Goal: Information Seeking & Learning: Find specific fact

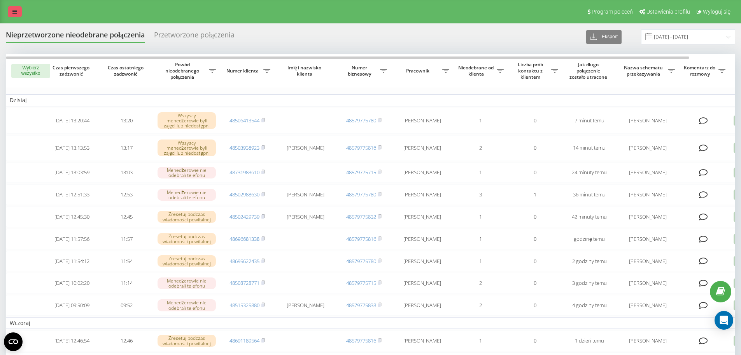
click at [14, 9] on icon at bounding box center [14, 11] width 5 height 5
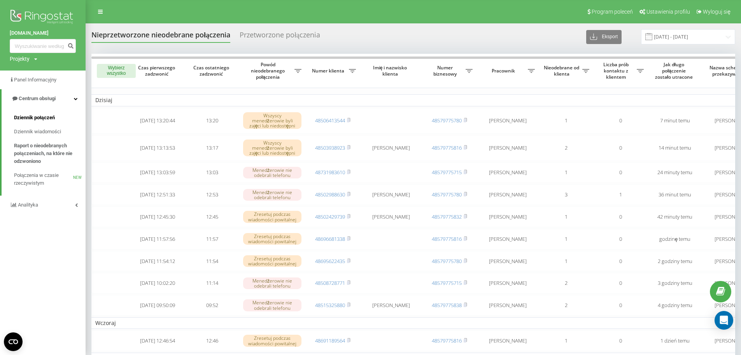
click at [54, 118] on span "Dziennik połączeń" at bounding box center [34, 118] width 41 height 8
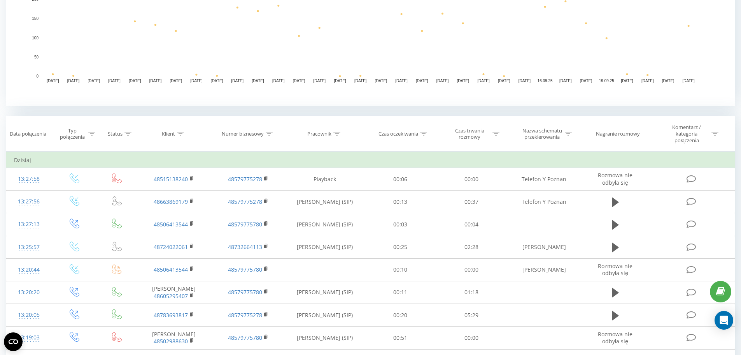
scroll to position [233, 0]
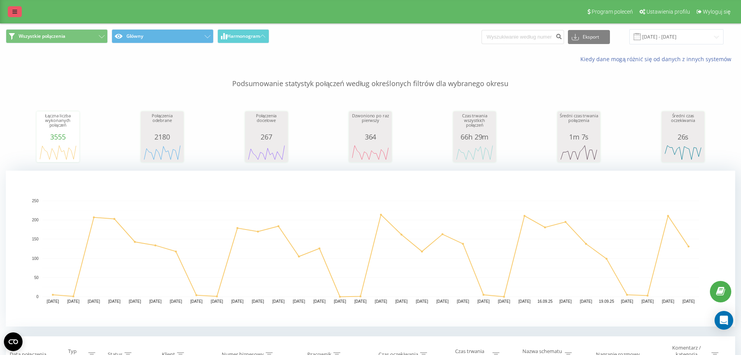
click at [13, 11] on icon at bounding box center [14, 11] width 5 height 5
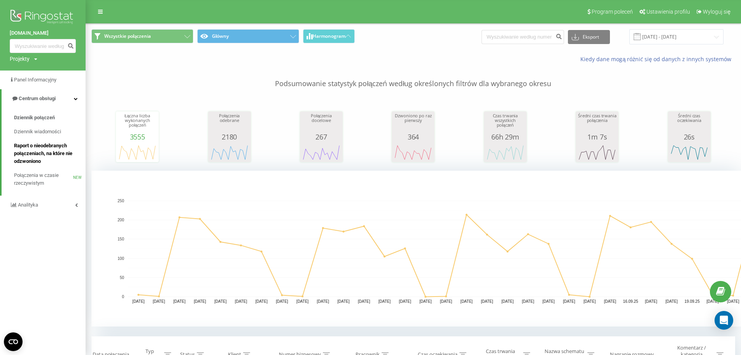
click at [38, 141] on link "Raport o nieodebranych połączeniach, na które nie odzwoniono" at bounding box center [50, 154] width 72 height 30
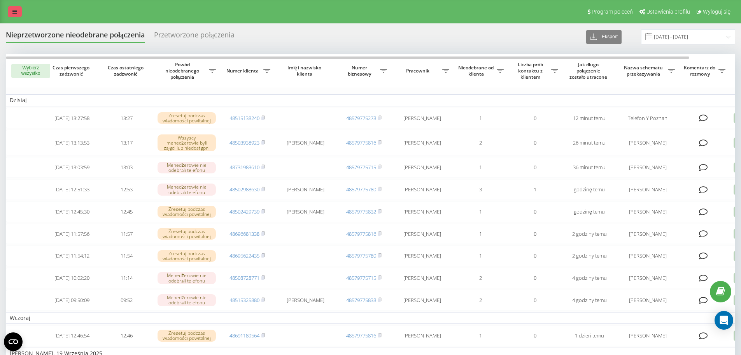
click at [19, 10] on link at bounding box center [15, 11] width 14 height 11
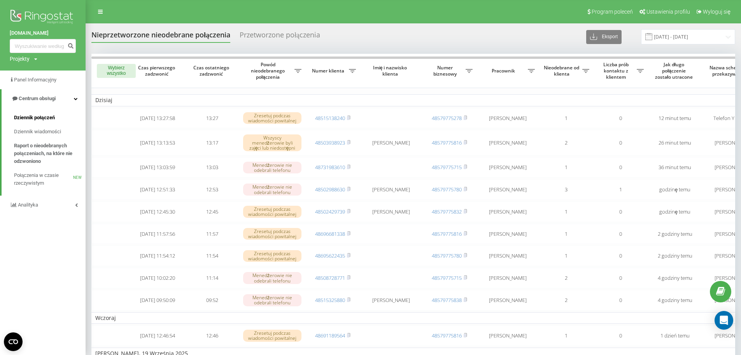
click at [53, 118] on span "Dziennik połączeń" at bounding box center [34, 118] width 41 height 8
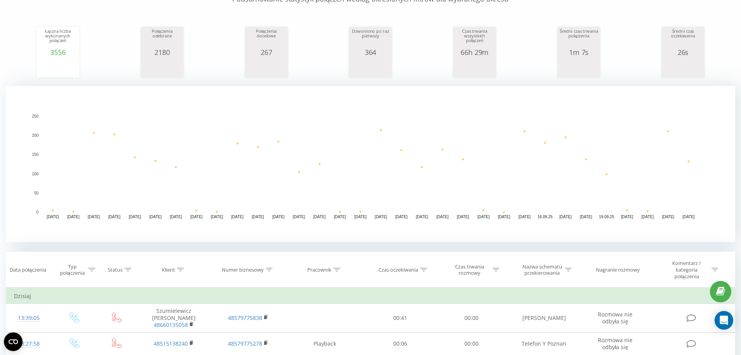
scroll to position [117, 0]
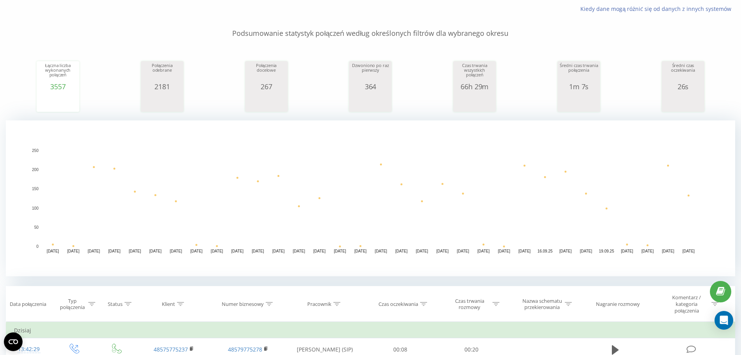
scroll to position [117, 0]
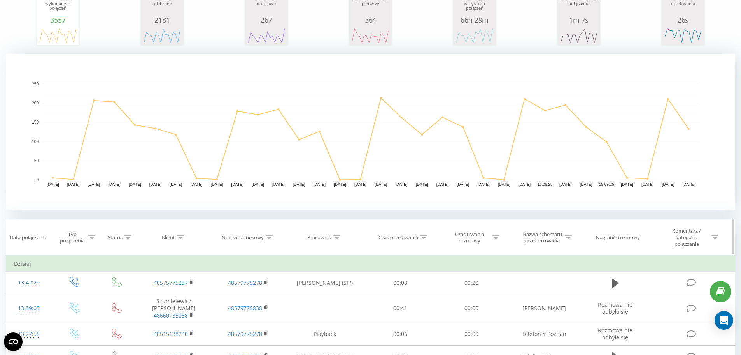
click at [182, 237] on icon at bounding box center [180, 237] width 7 height 4
click at [173, 296] on input "text" at bounding box center [174, 297] width 68 height 14
paste input "663-869-179"
type input "663869179"
click button "OK" at bounding box center [190, 312] width 33 height 10
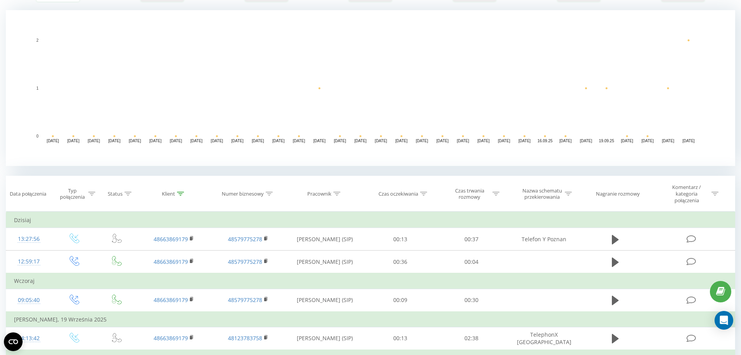
scroll to position [195, 0]
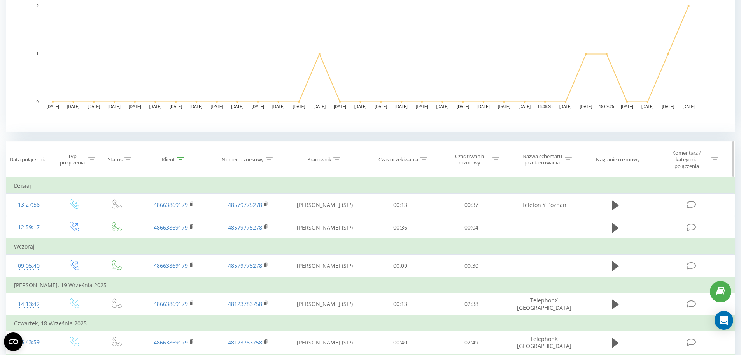
click at [182, 161] on icon at bounding box center [180, 159] width 7 height 4
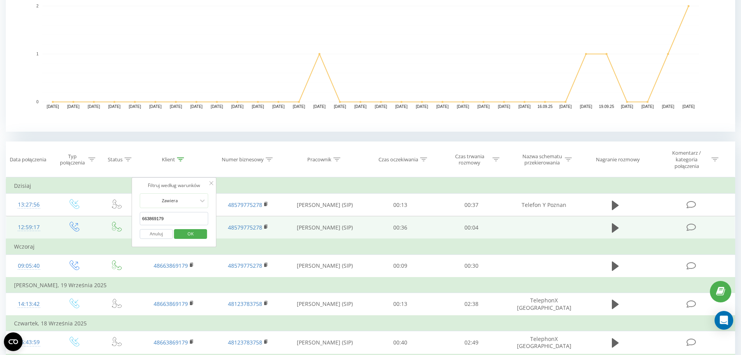
drag, startPoint x: 181, startPoint y: 215, endPoint x: 109, endPoint y: 216, distance: 72.4
click at [109, 216] on table "Filtruj według warunków Jest równe Wprowadź wartość Anuluj OK Filtruj według wa…" at bounding box center [371, 284] width 730 height 215
click button "OK" at bounding box center [190, 234] width 33 height 10
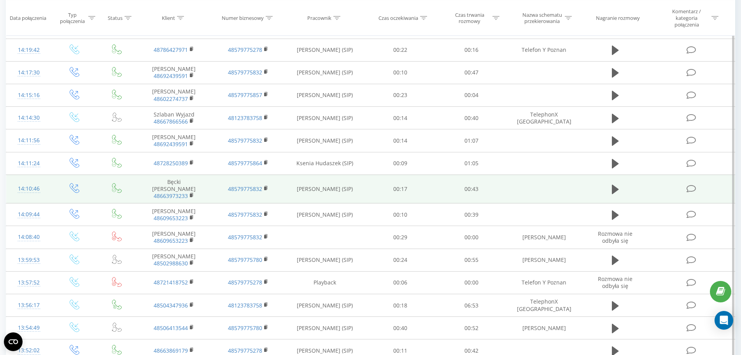
scroll to position [467, 0]
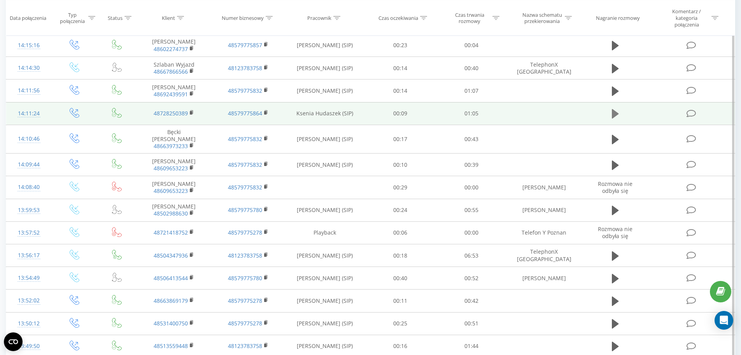
click at [618, 112] on icon at bounding box center [615, 113] width 7 height 11
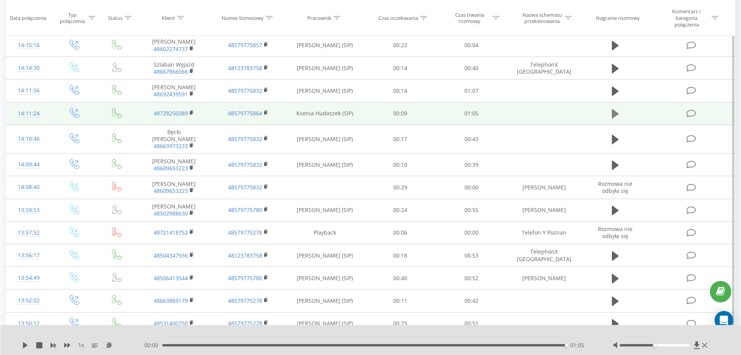
click at [614, 114] on icon at bounding box center [615, 113] width 7 height 9
click at [611, 114] on button at bounding box center [616, 114] width 12 height 12
click at [163, 344] on div "01:05" at bounding box center [364, 345] width 405 height 2
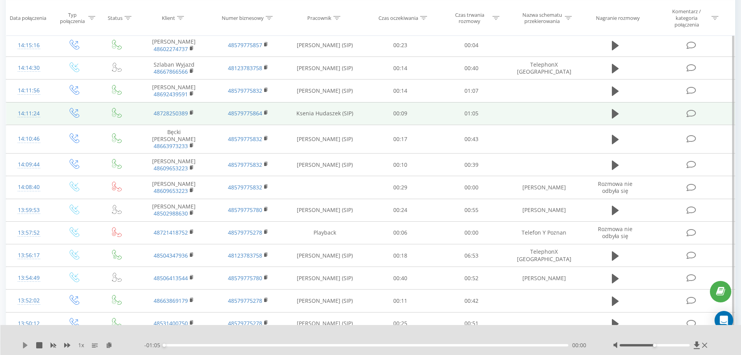
click at [25, 347] on icon at bounding box center [25, 345] width 5 height 6
drag, startPoint x: 655, startPoint y: 344, endPoint x: 693, endPoint y: 345, distance: 37.8
click at [693, 345] on div at bounding box center [661, 345] width 97 height 8
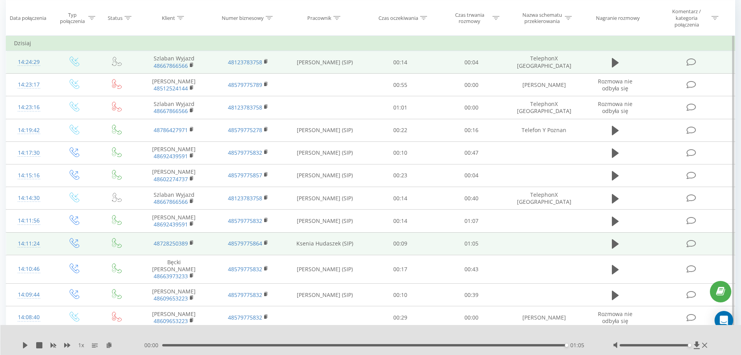
scroll to position [272, 0]
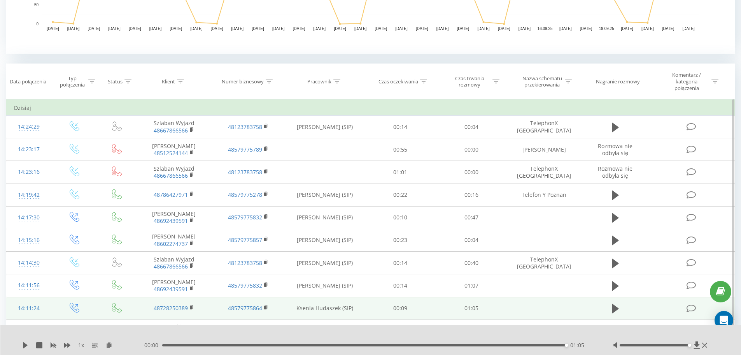
drag, startPoint x: 338, startPoint y: 79, endPoint x: 337, endPoint y: 102, distance: 23.4
click at [338, 79] on div at bounding box center [336, 81] width 7 height 7
click at [322, 136] on input "text" at bounding box center [325, 141] width 68 height 14
type input "małgorzata"
click at [337, 156] on span "OK" at bounding box center [342, 155] width 22 height 12
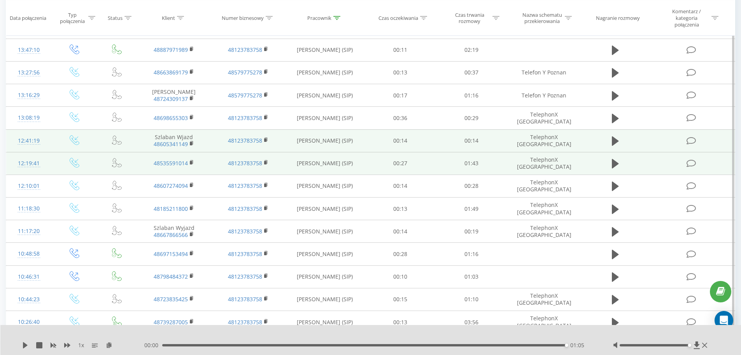
scroll to position [420, 0]
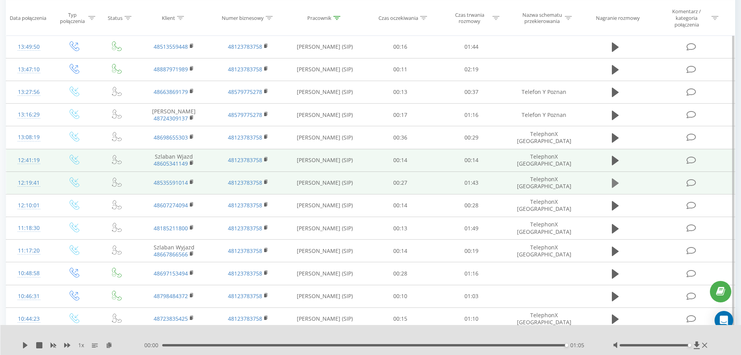
click at [618, 183] on icon at bounding box center [615, 182] width 7 height 9
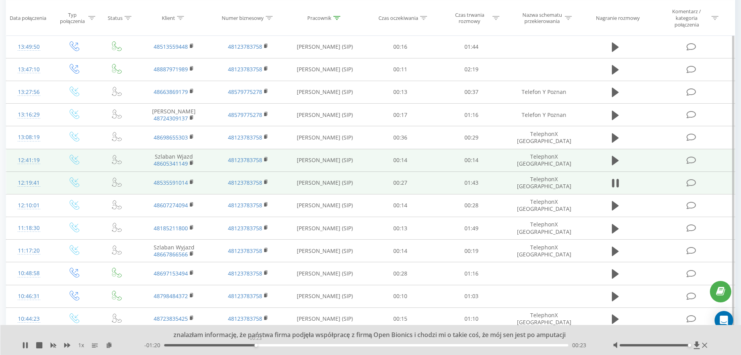
click at [256, 344] on div "00:23" at bounding box center [366, 345] width 405 height 2
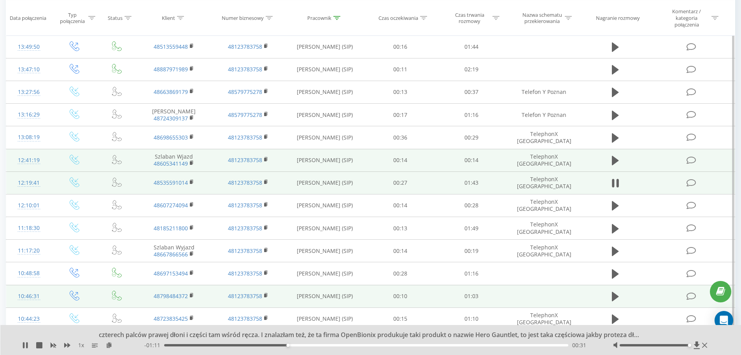
drag, startPoint x: 209, startPoint y: 344, endPoint x: 293, endPoint y: 295, distance: 97.3
click at [209, 344] on div "00:31" at bounding box center [366, 345] width 405 height 2
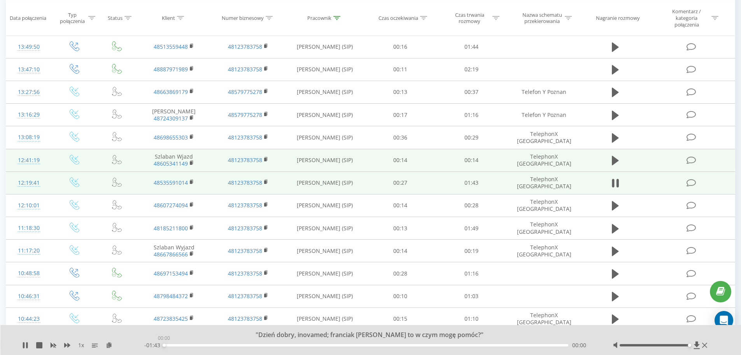
drag, startPoint x: 221, startPoint y: 344, endPoint x: 153, endPoint y: 344, distance: 68.5
click at [153, 344] on div "- 01:43 00:00 00:00" at bounding box center [368, 345] width 449 height 8
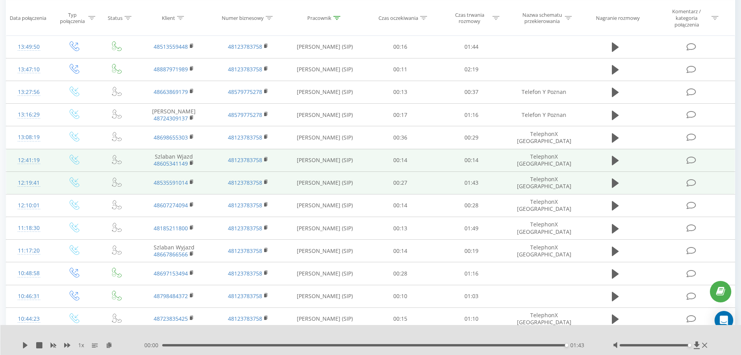
drag, startPoint x: 23, startPoint y: 344, endPoint x: 127, endPoint y: 341, distance: 103.9
click at [24, 344] on icon at bounding box center [25, 345] width 5 height 6
click at [165, 345] on div "01:43" at bounding box center [364, 345] width 405 height 2
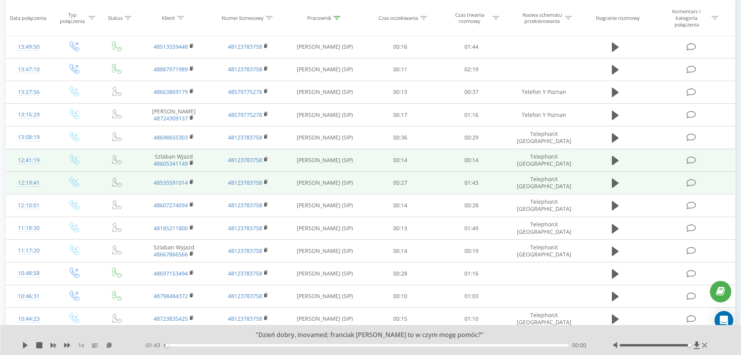
click at [197, 342] on div "- 01:43 00:00 00:00" at bounding box center [368, 345] width 449 height 8
click at [197, 343] on div "- 01:43 00:00 00:00" at bounding box center [368, 345] width 449 height 8
click at [196, 345] on div "00:00" at bounding box center [366, 345] width 405 height 2
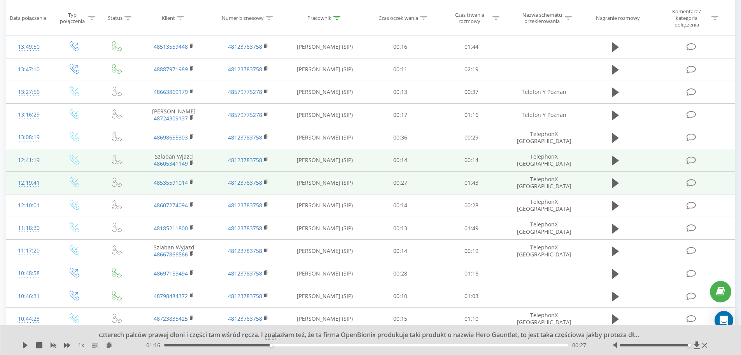
click at [271, 344] on div "00:27" at bounding box center [366, 345] width 405 height 2
click at [27, 344] on icon at bounding box center [25, 345] width 6 height 6
click at [303, 345] on div "00:28" at bounding box center [366, 345] width 405 height 2
click at [316, 345] on div "00:39" at bounding box center [366, 345] width 405 height 2
click at [330, 346] on div "- 01:04 00:39 00:39" at bounding box center [368, 345] width 449 height 8
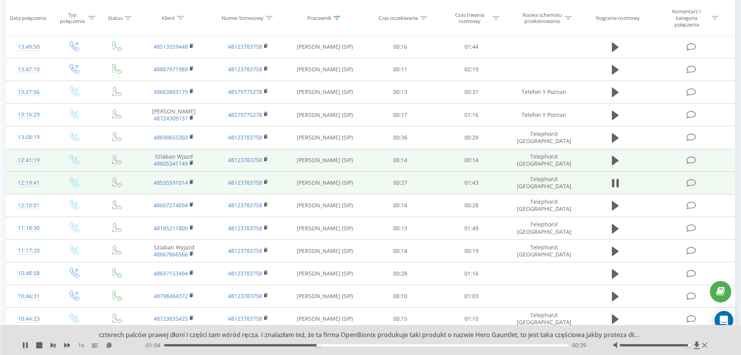
click at [333, 346] on div "- 01:04 00:39 00:39" at bounding box center [368, 345] width 449 height 8
click at [338, 344] on div "00:44" at bounding box center [366, 345] width 405 height 2
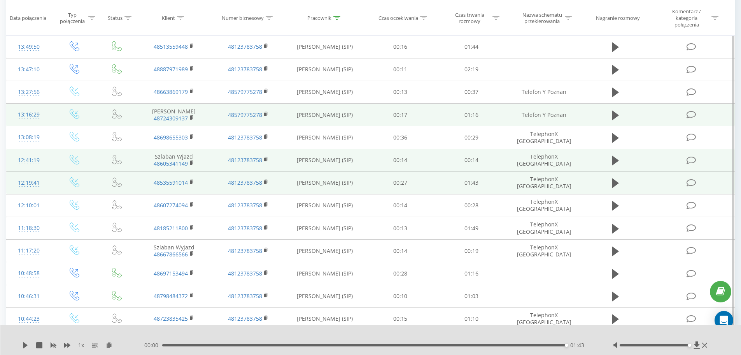
scroll to position [381, 0]
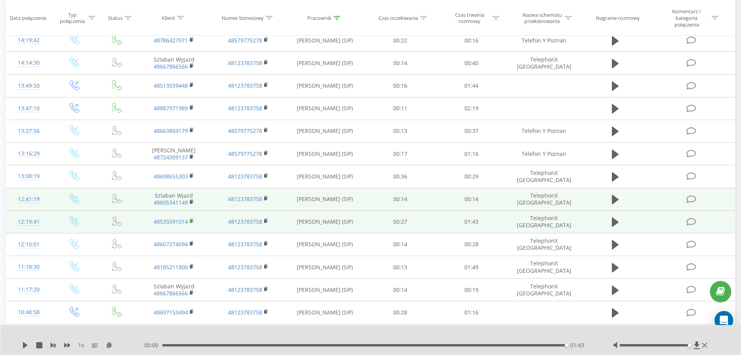
click at [192, 221] on rect at bounding box center [191, 221] width 2 height 4
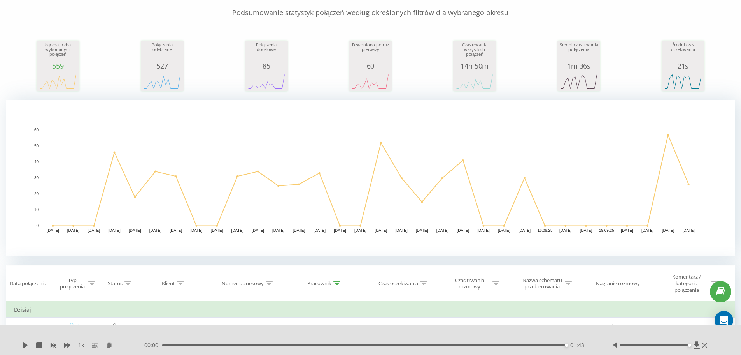
scroll to position [70, 0]
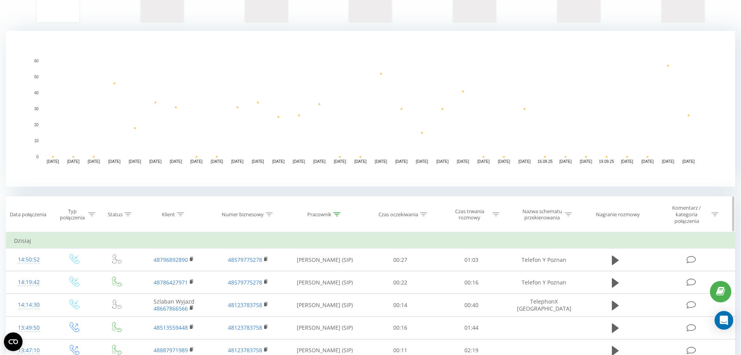
scroll to position [156, 0]
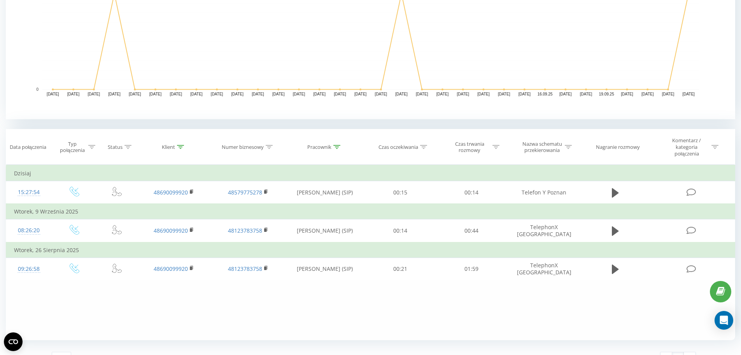
scroll to position [221, 0]
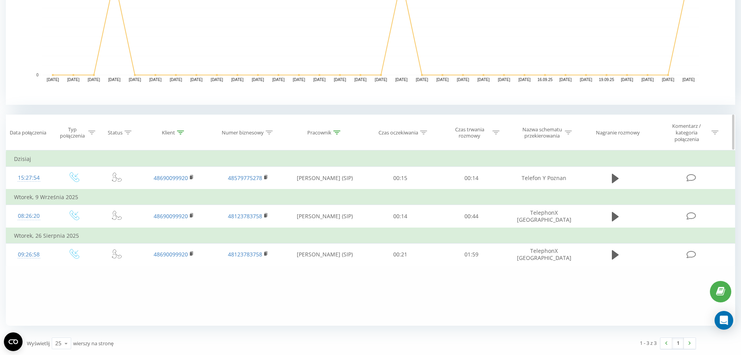
click at [183, 133] on icon at bounding box center [180, 132] width 7 height 4
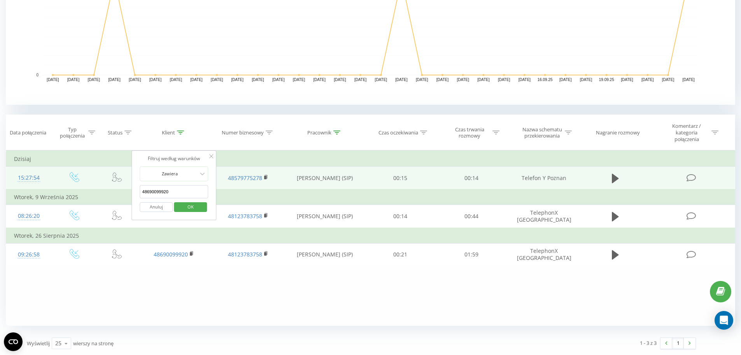
drag, startPoint x: 192, startPoint y: 193, endPoint x: 7, endPoint y: 186, distance: 185.4
click at [7, 186] on table "Filtruj według warunków Jest równe Wprowadź wartość Anuluj OK Filtruj według wa…" at bounding box center [371, 208] width 730 height 116
type input "e"
click button "OK" at bounding box center [190, 207] width 33 height 10
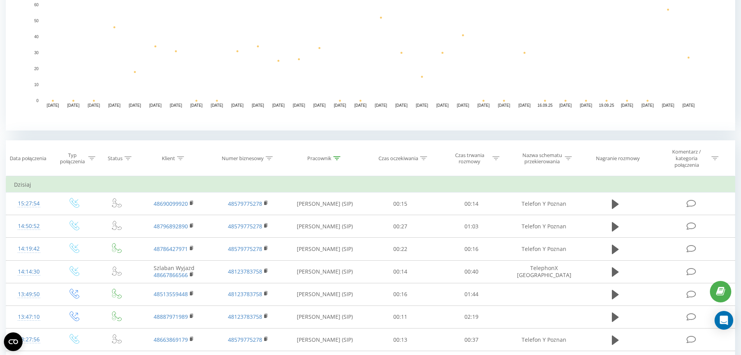
scroll to position [151, 0]
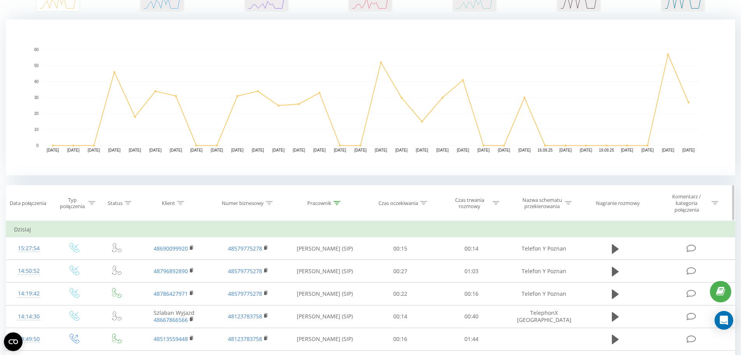
click at [335, 203] on icon at bounding box center [336, 203] width 7 height 4
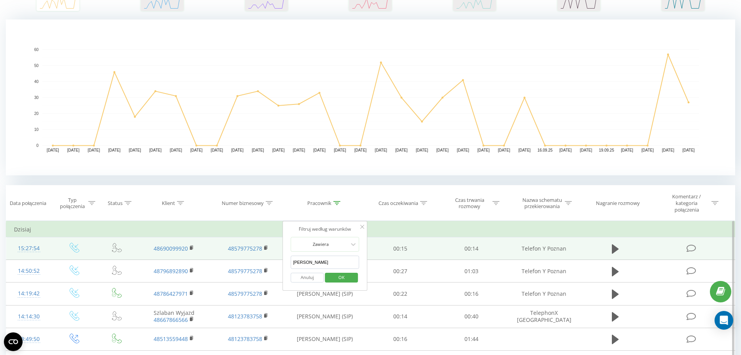
drag, startPoint x: 259, startPoint y: 258, endPoint x: 233, endPoint y: 255, distance: 25.9
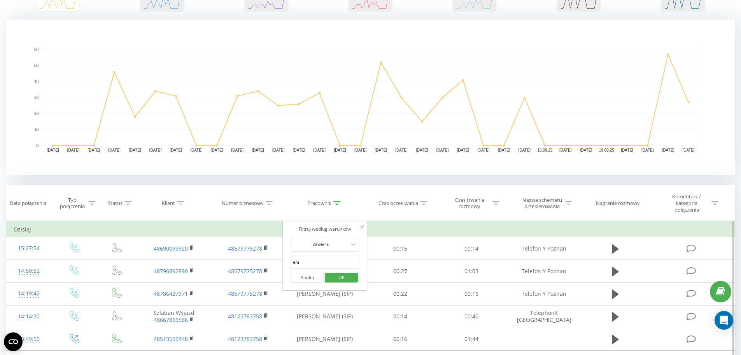
type input "emilia"
click button "OK" at bounding box center [341, 277] width 33 height 10
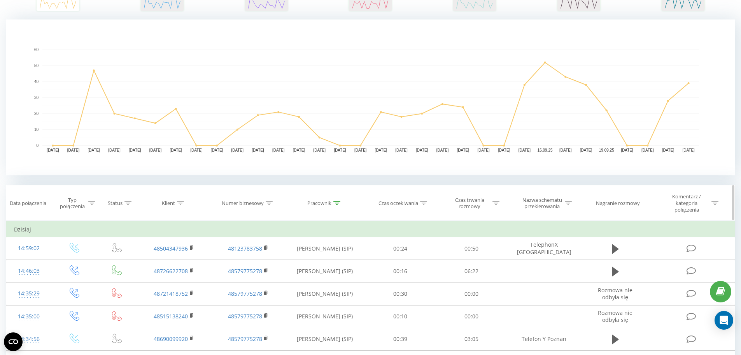
click at [335, 202] on icon at bounding box center [336, 203] width 7 height 4
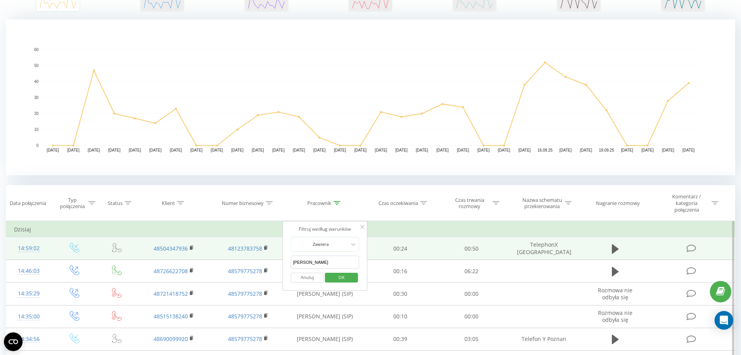
drag, startPoint x: 325, startPoint y: 258, endPoint x: 226, endPoint y: 258, distance: 98.8
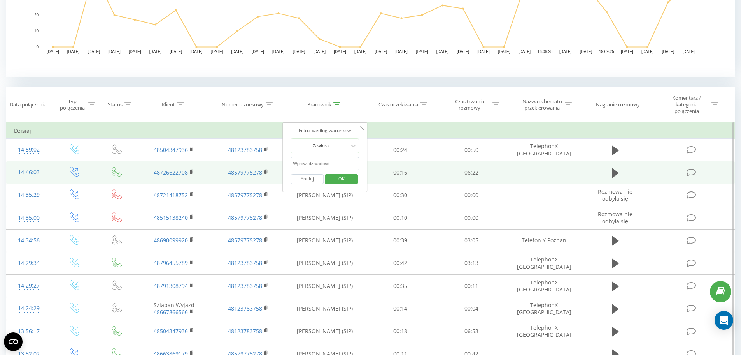
scroll to position [268, 0]
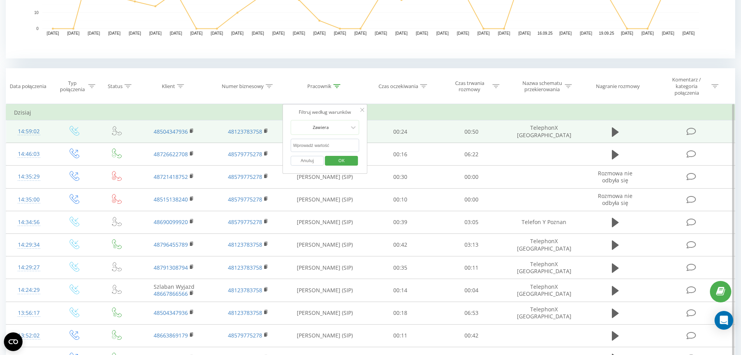
click at [192, 128] on icon at bounding box center [192, 130] width 3 height 4
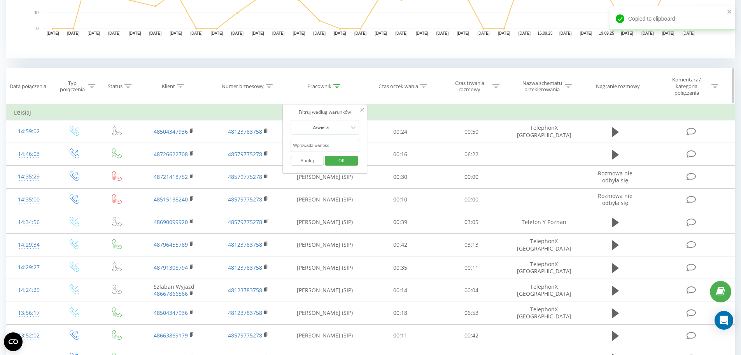
click at [184, 85] on icon at bounding box center [180, 86] width 7 height 4
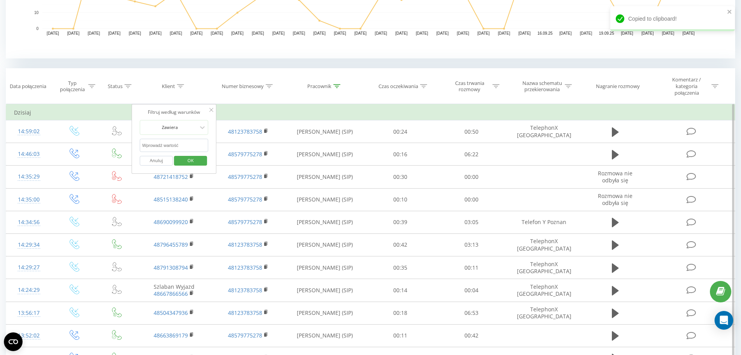
click at [166, 146] on input "text" at bounding box center [174, 146] width 68 height 14
paste input "48504347936"
type input "48504347936"
click button "OK" at bounding box center [190, 161] width 33 height 10
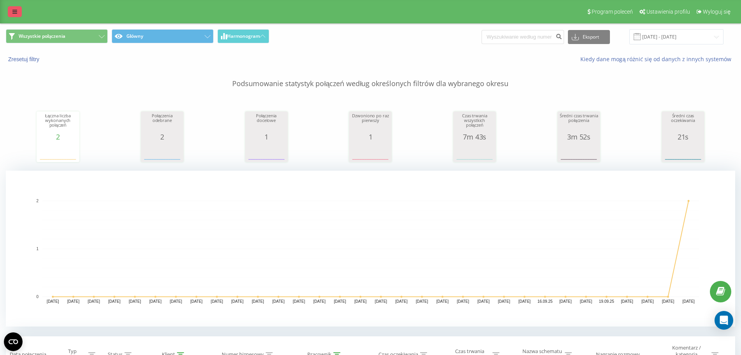
click at [16, 11] on icon at bounding box center [14, 11] width 5 height 5
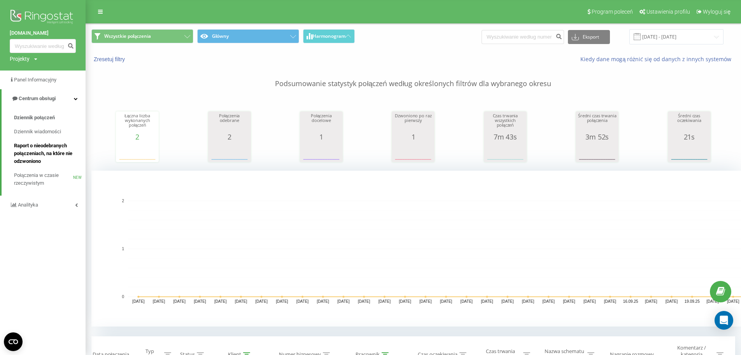
click at [33, 159] on span "Raport o nieodebranych połączeniach, na które nie odzwoniono" at bounding box center [48, 153] width 68 height 23
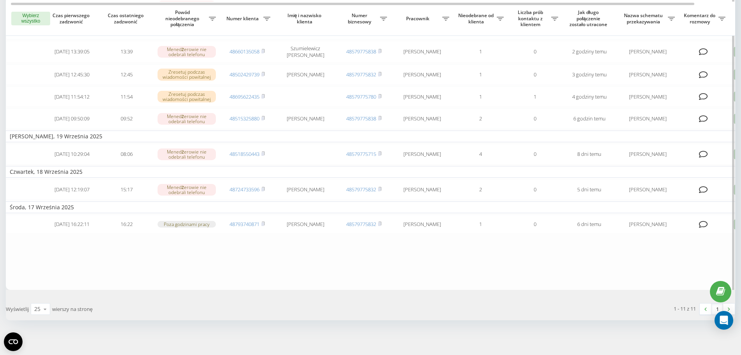
scroll to position [156, 0]
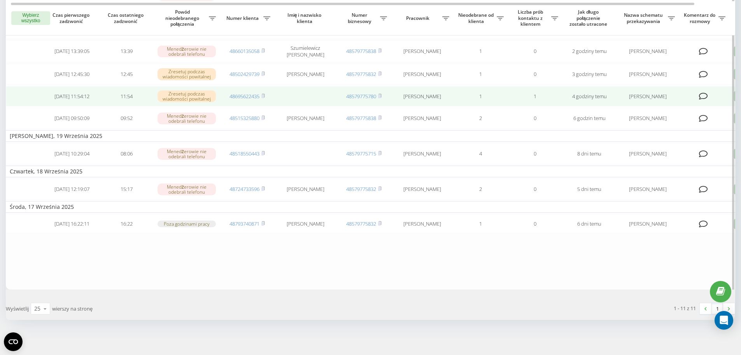
click at [307, 101] on td at bounding box center [305, 96] width 62 height 21
click at [298, 102] on td at bounding box center [305, 96] width 62 height 21
click at [73, 99] on td "2025-09-23 11:54:12" at bounding box center [72, 96] width 54 height 21
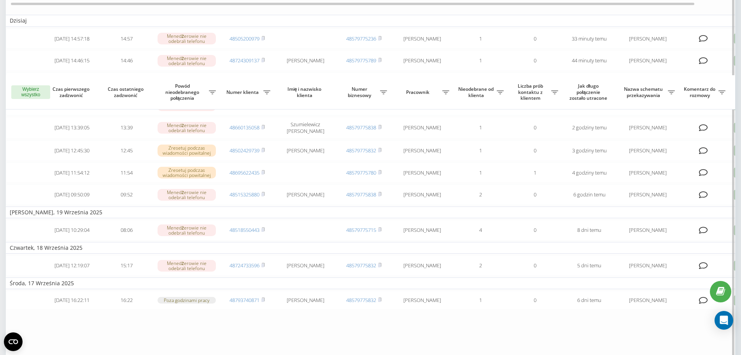
scroll to position [0, 0]
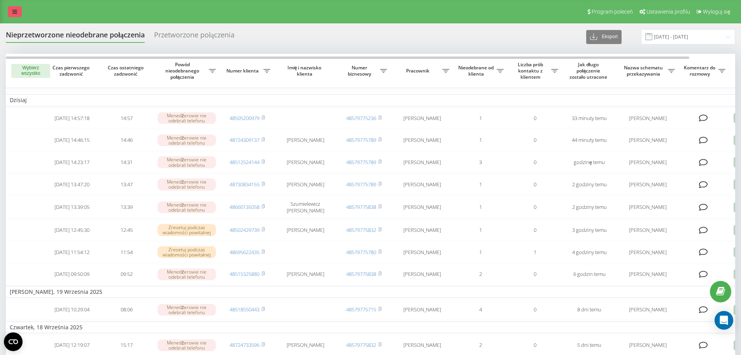
click at [14, 11] on icon at bounding box center [14, 11] width 5 height 5
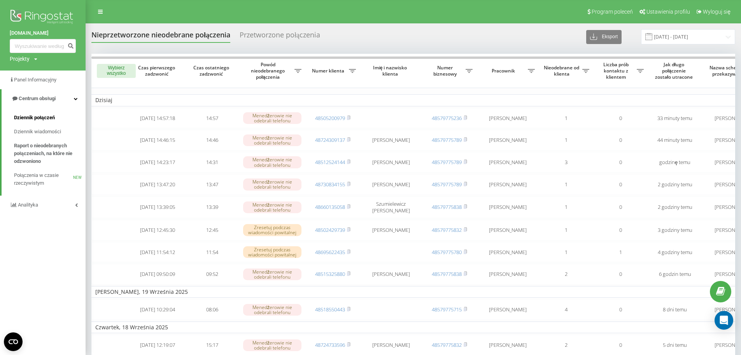
click at [46, 115] on span "Dziennik połączeń" at bounding box center [34, 118] width 41 height 8
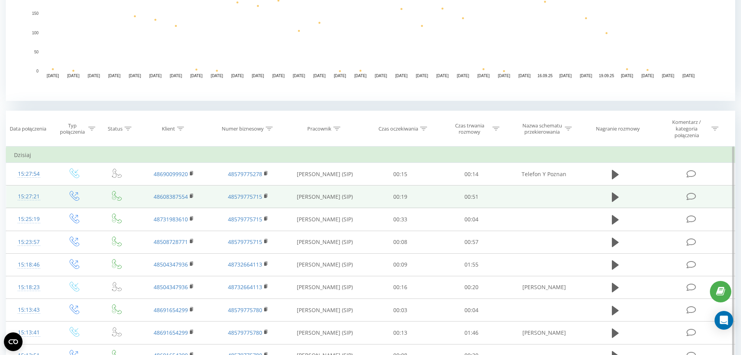
scroll to position [233, 0]
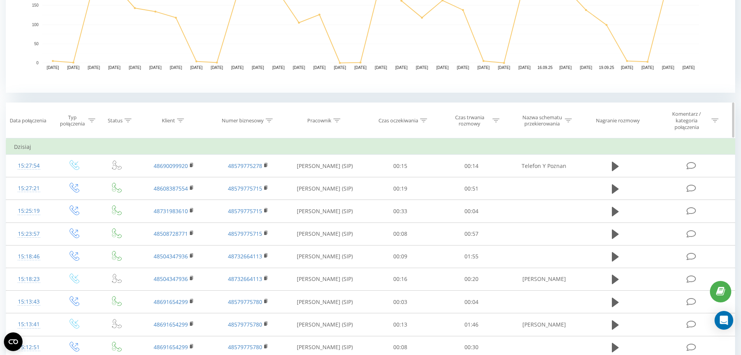
click at [180, 121] on icon at bounding box center [180, 120] width 7 height 4
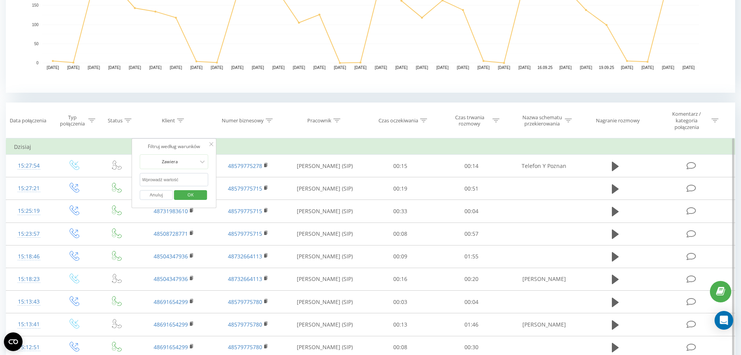
click at [179, 178] on input "text" at bounding box center [174, 180] width 68 height 14
paste input "48504347936"
type input "48504347936"
click button "OK" at bounding box center [190, 195] width 33 height 10
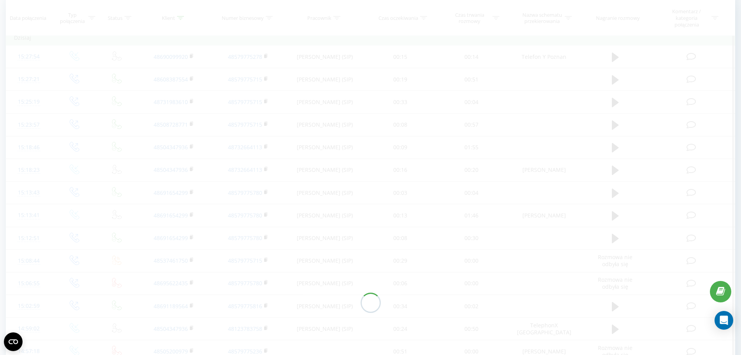
scroll to position [221, 0]
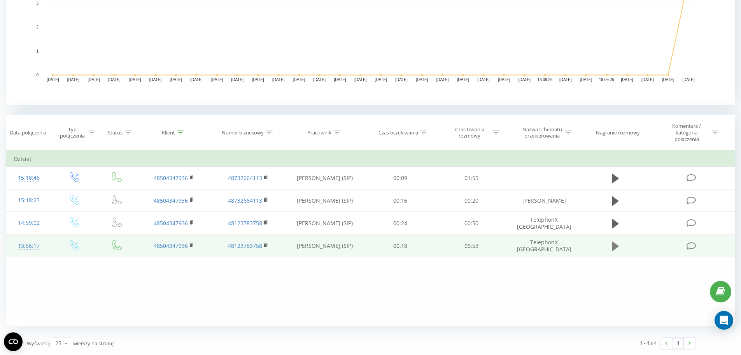
click at [614, 249] on icon at bounding box center [615, 245] width 7 height 9
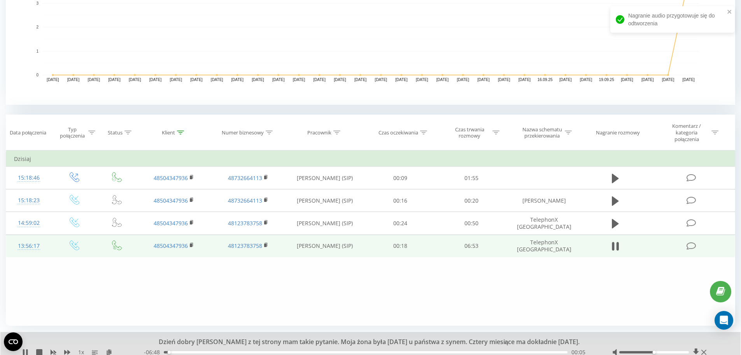
click at [79, 349] on span "1 x" at bounding box center [81, 352] width 6 height 8
drag, startPoint x: 656, startPoint y: 352, endPoint x: 672, endPoint y: 352, distance: 16.0
click at [672, 352] on div at bounding box center [655, 352] width 70 height 2
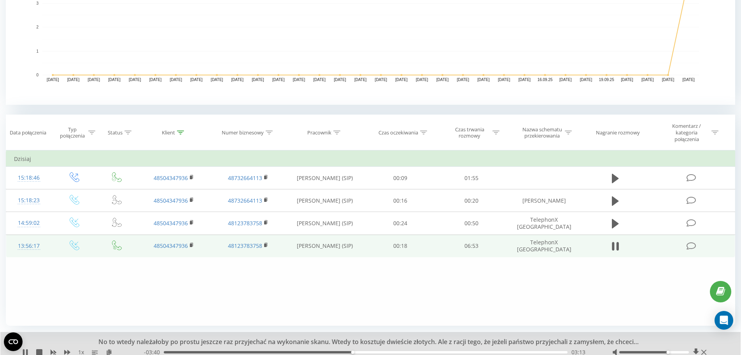
click at [305, 352] on div "03:13" at bounding box center [366, 352] width 404 height 2
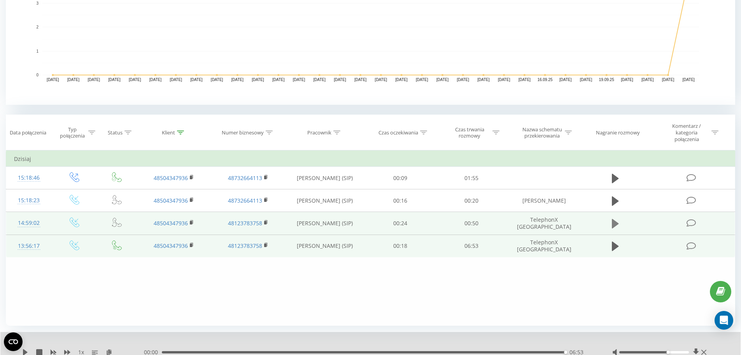
click at [616, 222] on icon at bounding box center [615, 223] width 7 height 9
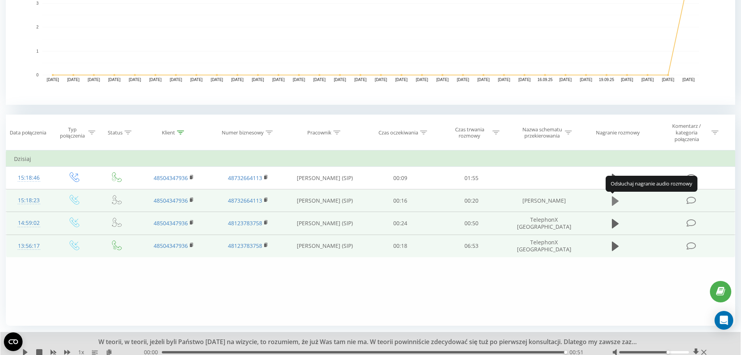
click at [620, 202] on button at bounding box center [616, 201] width 12 height 12
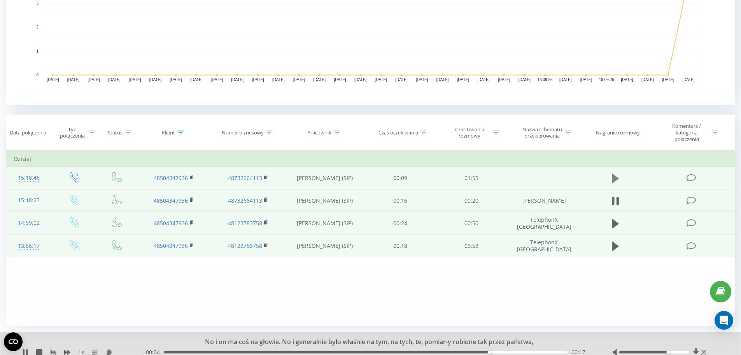
click at [617, 176] on icon at bounding box center [615, 178] width 7 height 11
click at [355, 351] on div "00:59" at bounding box center [366, 352] width 404 height 2
click at [25, 354] on icon at bounding box center [25, 352] width 6 height 6
click at [614, 179] on icon at bounding box center [615, 177] width 7 height 9
click at [169, 351] on div "01:04" at bounding box center [366, 352] width 404 height 2
